Goal: Transaction & Acquisition: Book appointment/travel/reservation

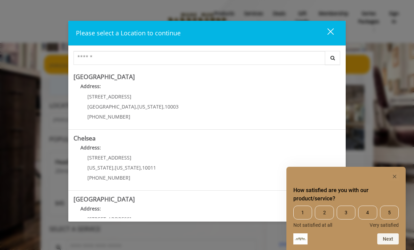
click at [136, 207] on Street "Address:" at bounding box center [207, 210] width 267 height 11
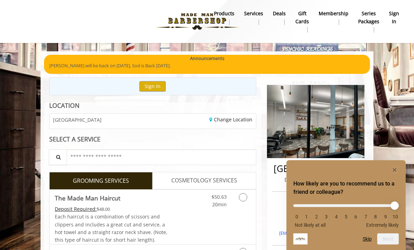
click at [396, 171] on icon "Hide survey" at bounding box center [394, 169] width 3 height 3
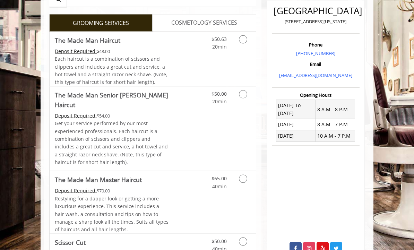
scroll to position [185, 0]
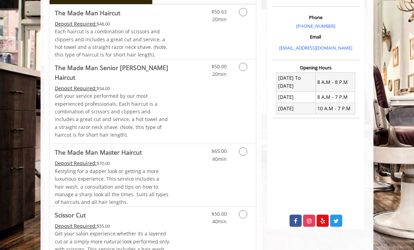
click at [247, 69] on link "Grooming services" at bounding box center [243, 68] width 13 height 19
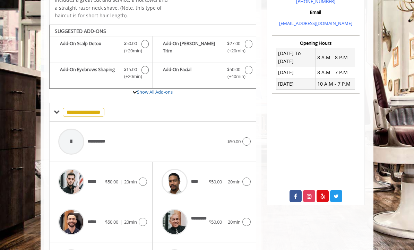
scroll to position [223, 0]
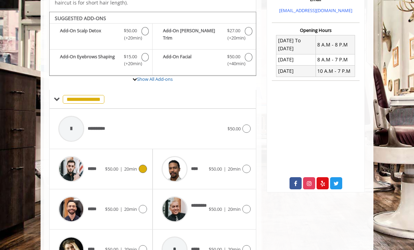
click at [143, 165] on icon at bounding box center [143, 169] width 8 height 8
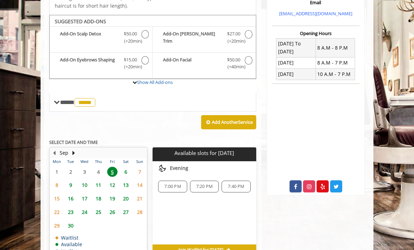
scroll to position [222, 0]
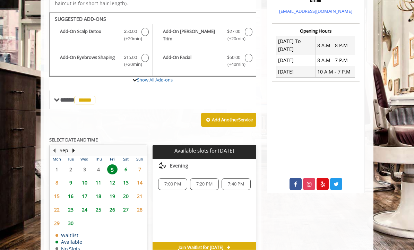
click at [210, 182] on span "7:20 PM" at bounding box center [204, 185] width 16 height 6
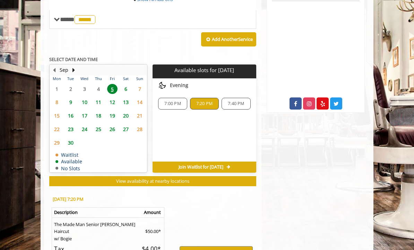
scroll to position [349, 0]
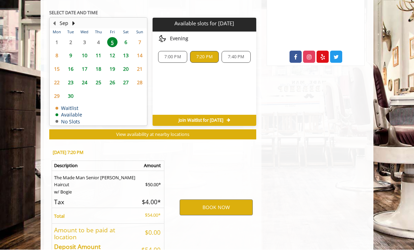
click at [174, 51] on div "7:00 PM" at bounding box center [172, 57] width 29 height 12
click at [216, 200] on button "BOOK NOW" at bounding box center [216, 208] width 73 height 16
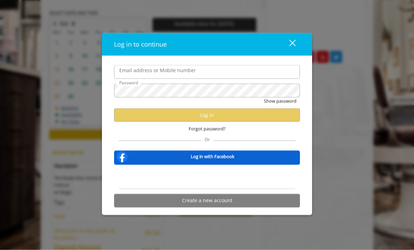
scroll to position [0, 0]
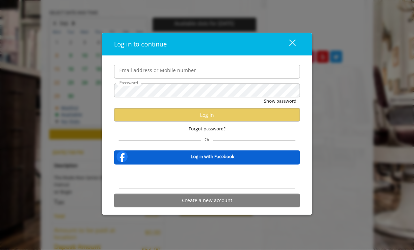
click at [299, 52] on button "close" at bounding box center [288, 44] width 24 height 14
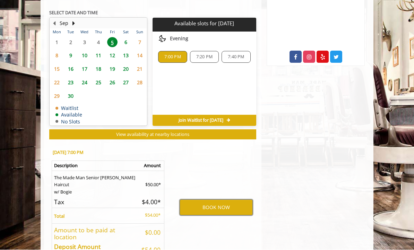
click at [219, 200] on button "BOOK NOW" at bounding box center [216, 208] width 73 height 16
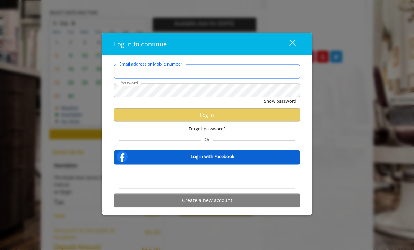
click at [182, 79] on input "Email address or Mobile number" at bounding box center [207, 72] width 186 height 14
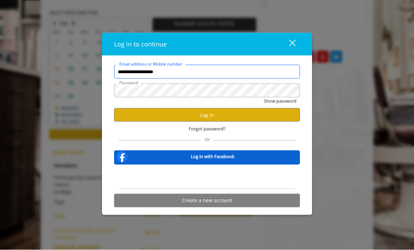
click at [203, 79] on input "**********" at bounding box center [207, 72] width 186 height 14
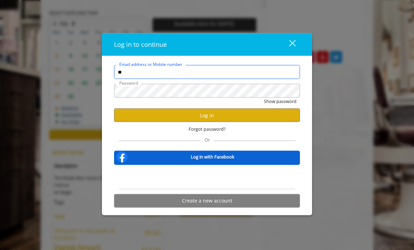
type input "*"
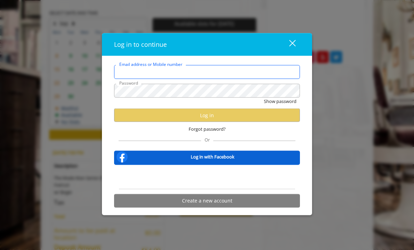
type input "**********"
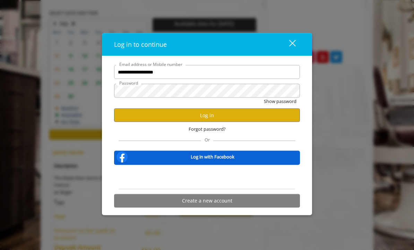
click at [224, 122] on button "Log in" at bounding box center [207, 116] width 186 height 14
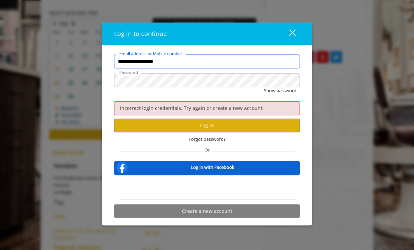
click at [184, 69] on input "**********" at bounding box center [207, 62] width 186 height 14
click at [140, 69] on input "**********" at bounding box center [207, 62] width 186 height 14
click at [144, 69] on input "**********" at bounding box center [207, 62] width 186 height 14
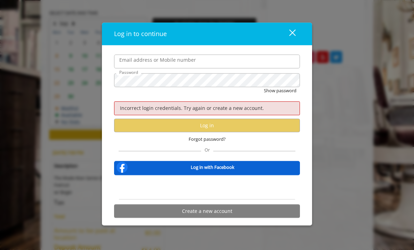
click at [125, 64] on label "Email address or Mobile number" at bounding box center [158, 61] width 84 height 8
click at [125, 69] on input "Email address or Mobile number" at bounding box center [207, 62] width 186 height 14
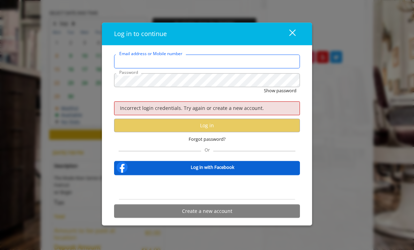
type input "**********"
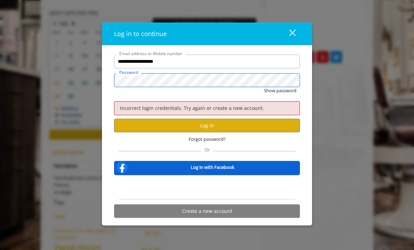
click at [280, 95] on button "Show password" at bounding box center [280, 90] width 33 height 7
click at [281, 95] on button "Hide password" at bounding box center [281, 90] width 31 height 7
click at [226, 132] on button "Log in" at bounding box center [207, 126] width 186 height 14
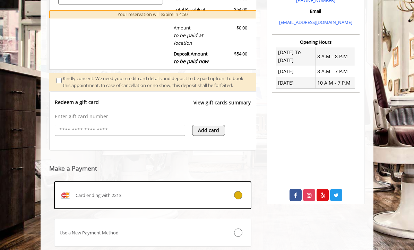
scroll to position [237, 0]
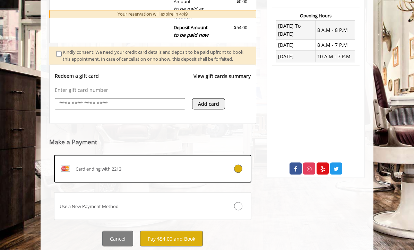
click at [183, 247] on button "Pay $54.00 and Book" at bounding box center [171, 239] width 63 height 16
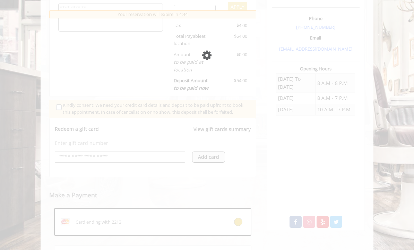
scroll to position [181, 0]
